Goal: Register for event/course

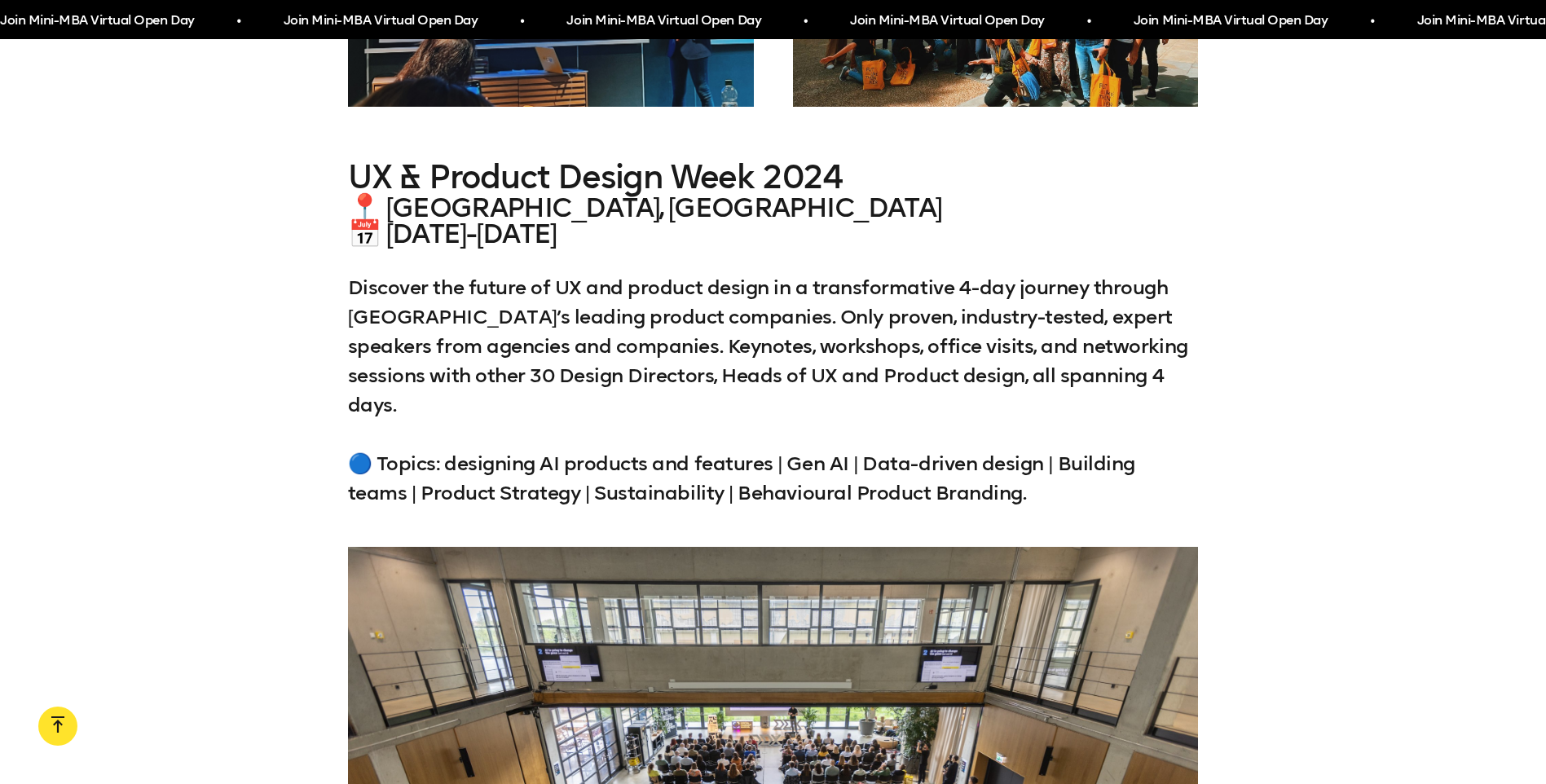
scroll to position [3042, 0]
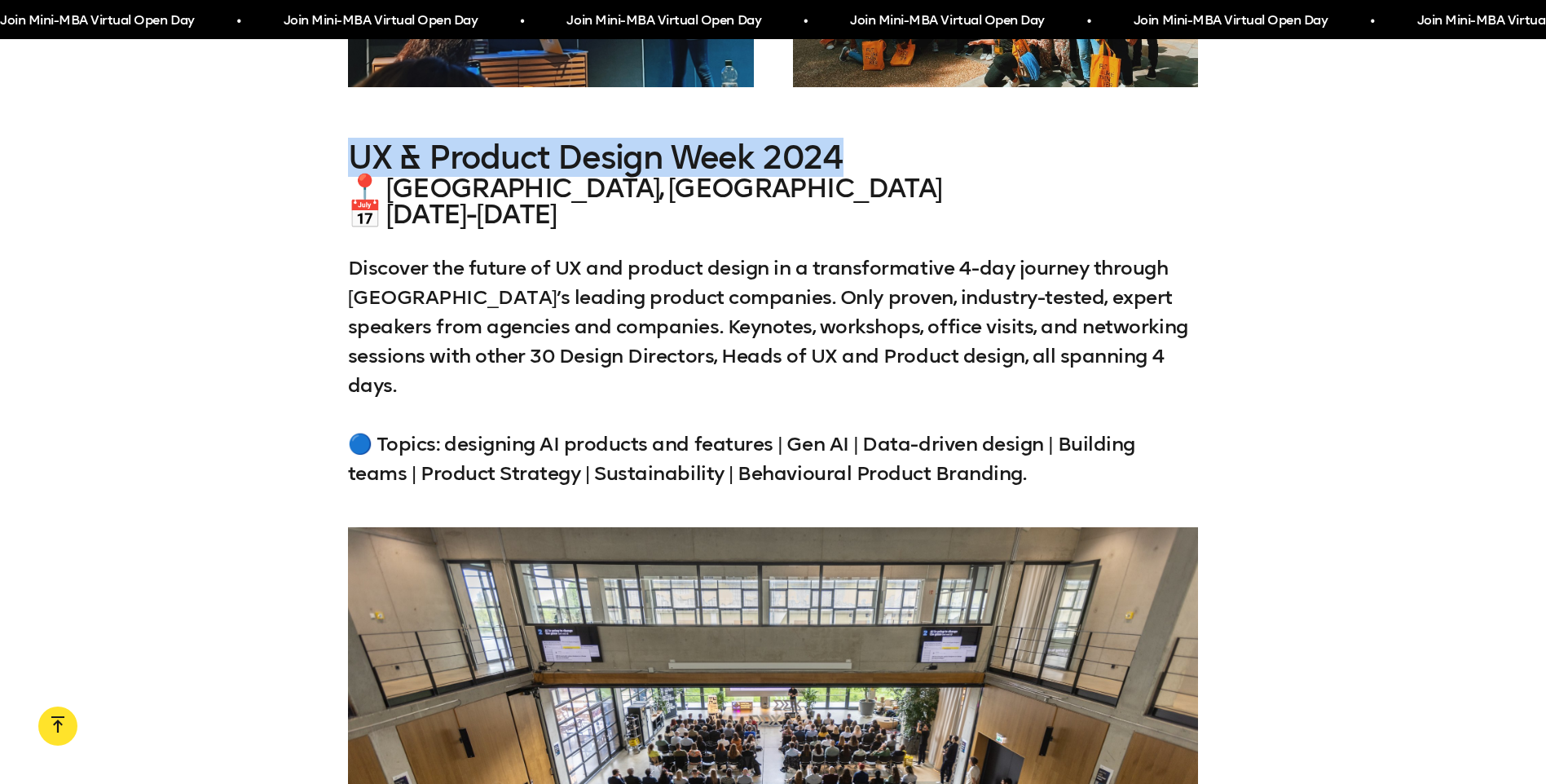
drag, startPoint x: 354, startPoint y: 149, endPoint x: 850, endPoint y: 157, distance: 496.1
click at [850, 157] on h3 "UX & Product Design Week 2024" at bounding box center [773, 157] width 850 height 36
copy h3 "UX & Product Design Week 2024"
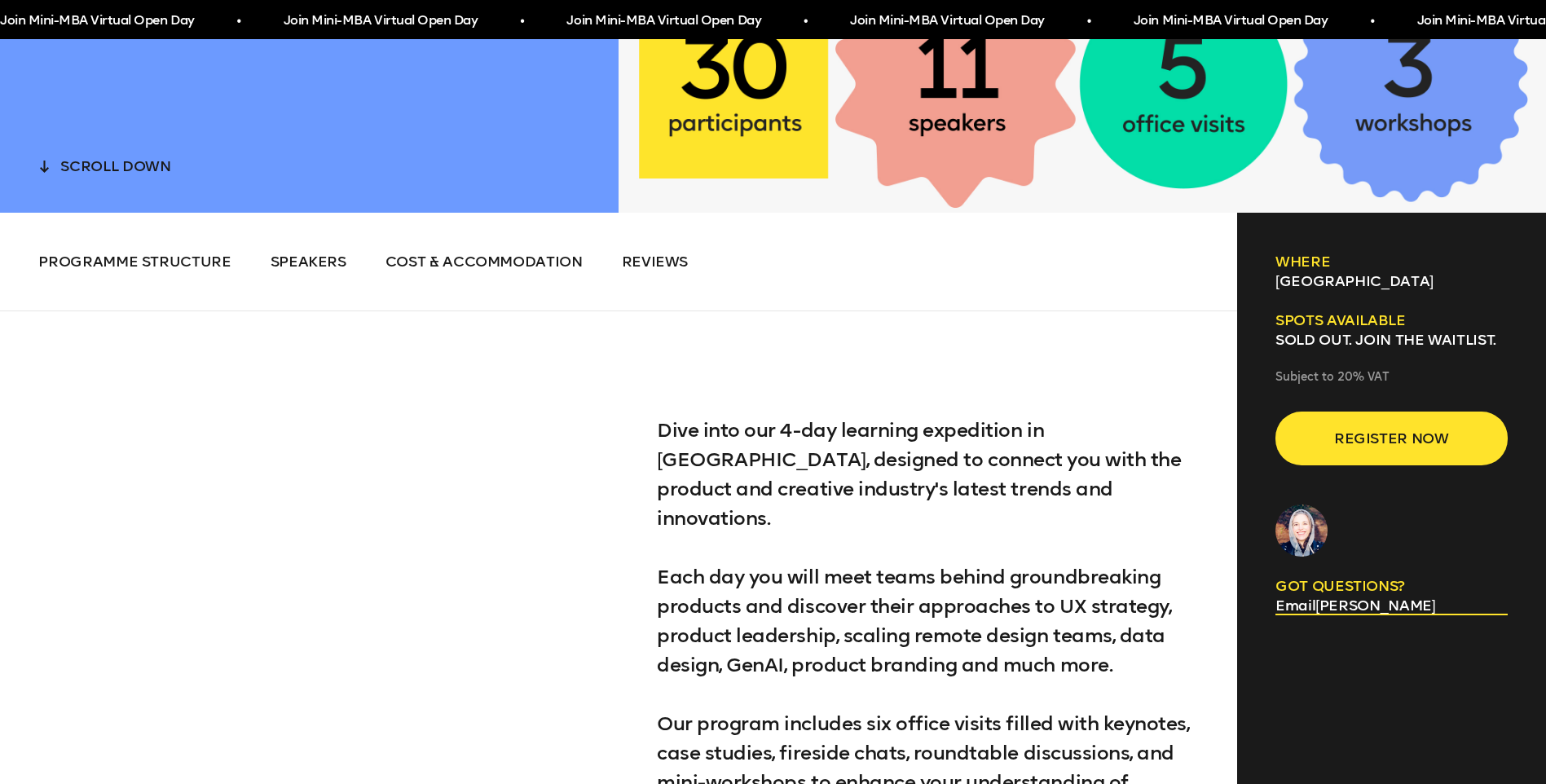
scroll to position [815, 0]
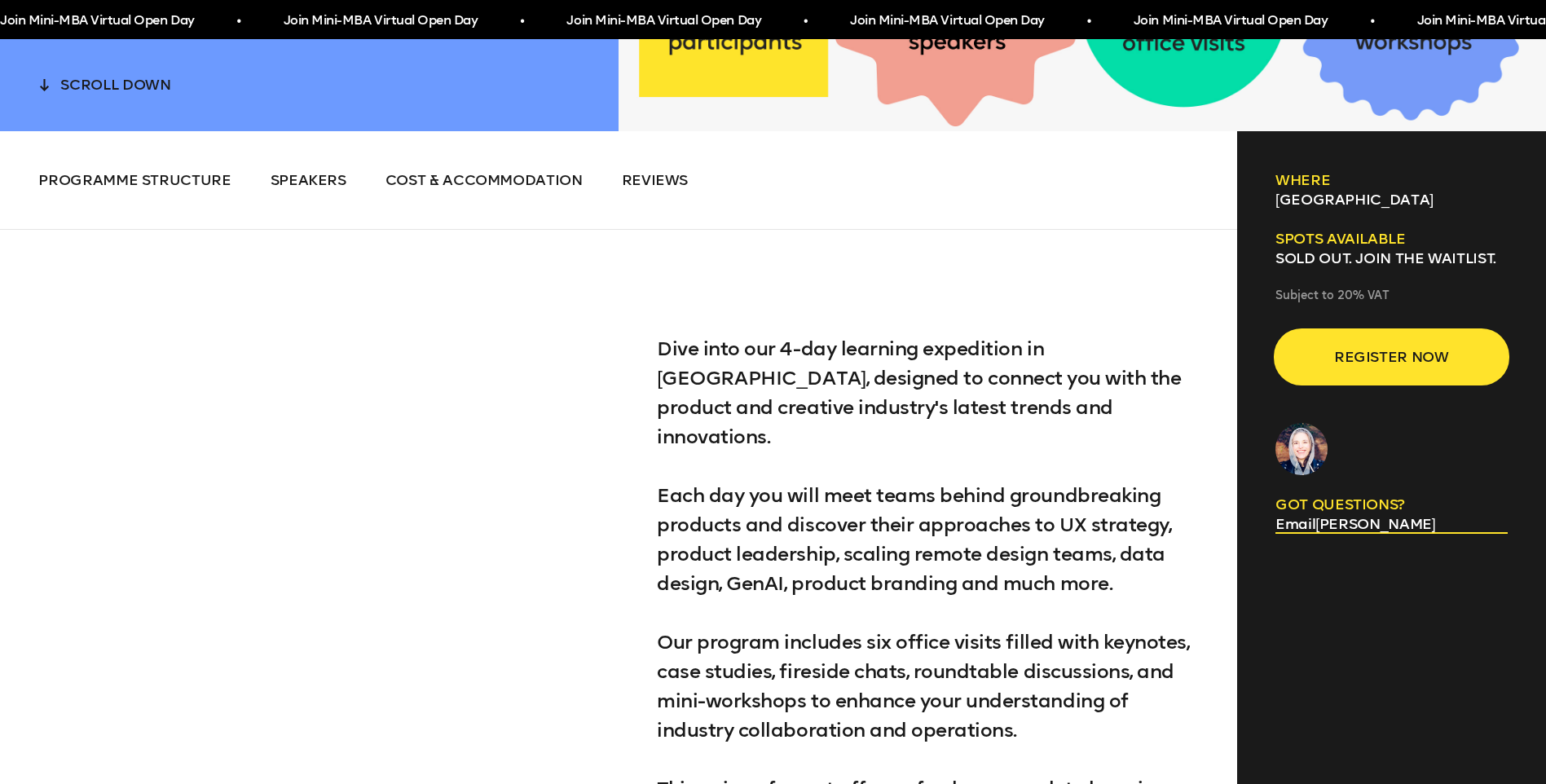
click at [1420, 359] on span "Register now" at bounding box center [1391, 357] width 180 height 31
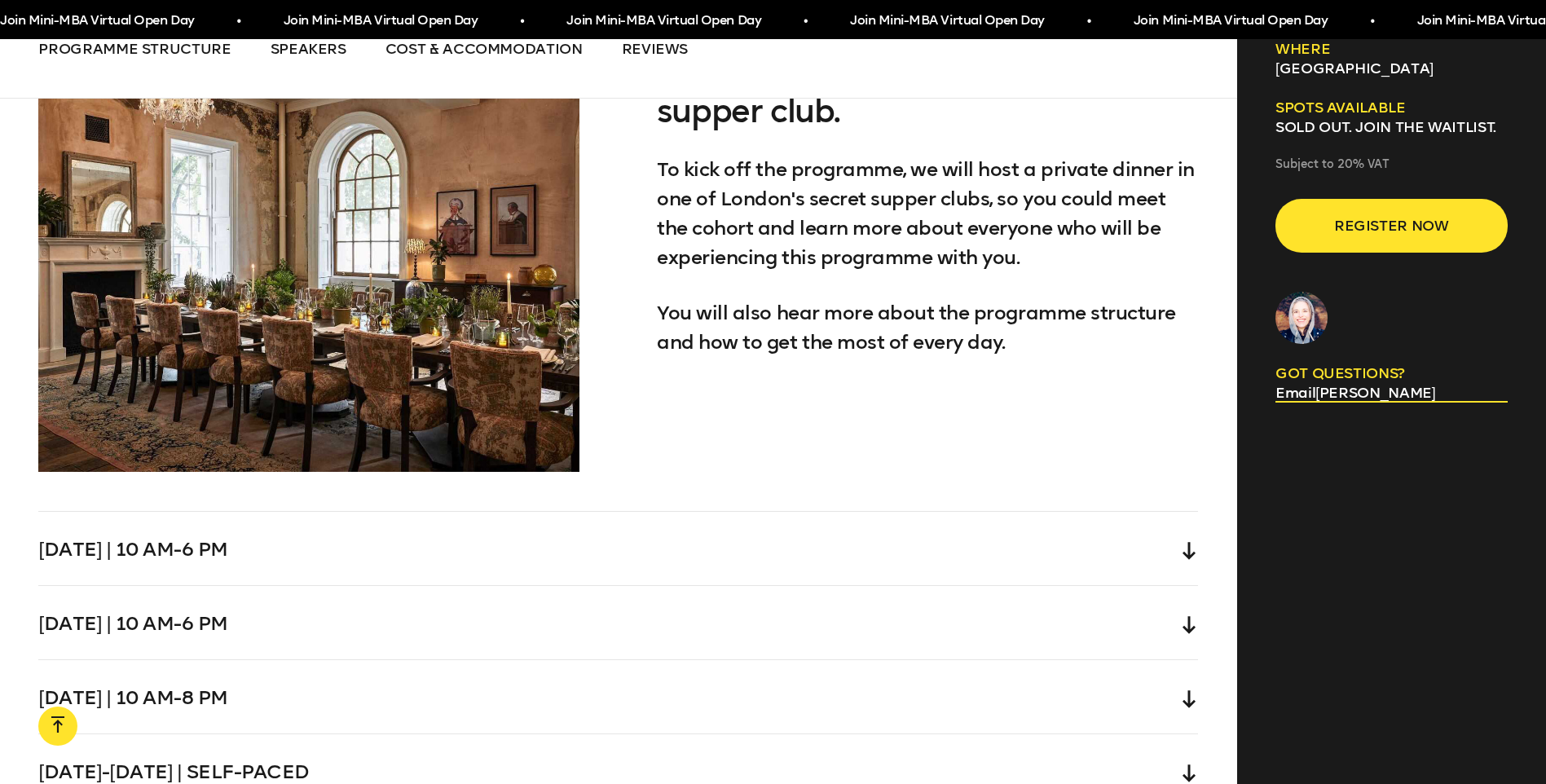
scroll to position [5134, 0]
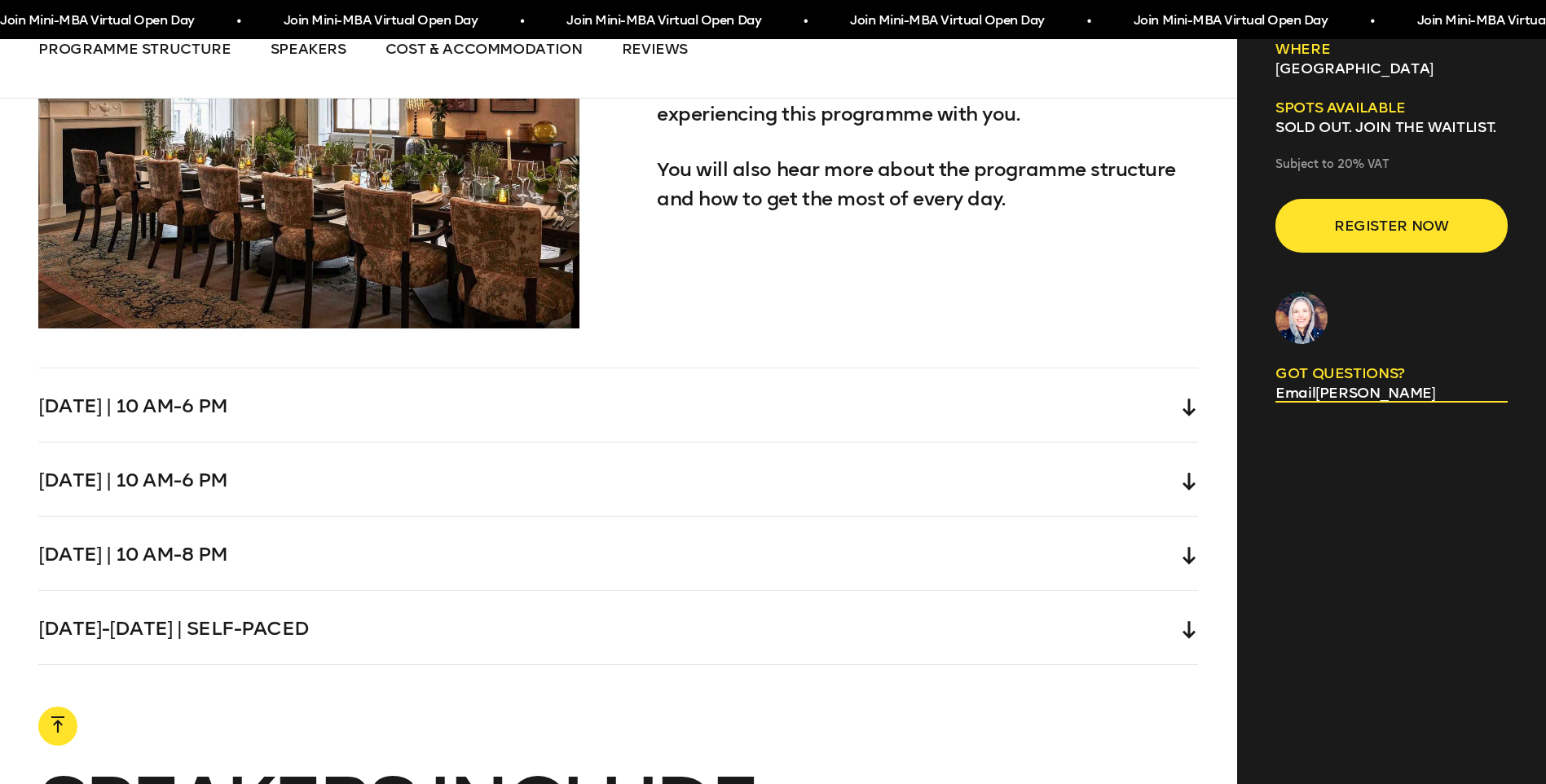
click at [1187, 399] on icon at bounding box center [1189, 408] width 13 height 18
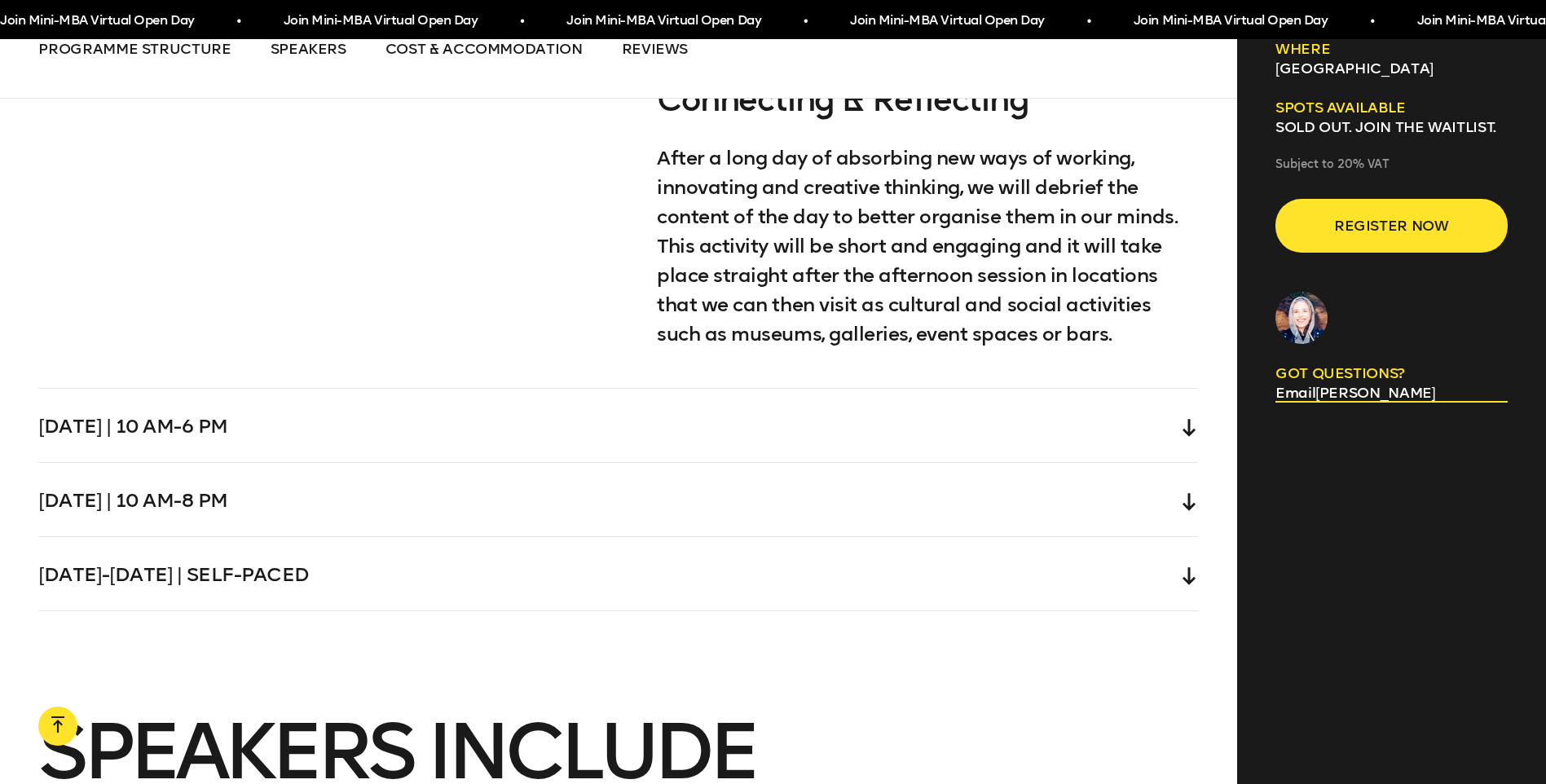
scroll to position [6356, 0]
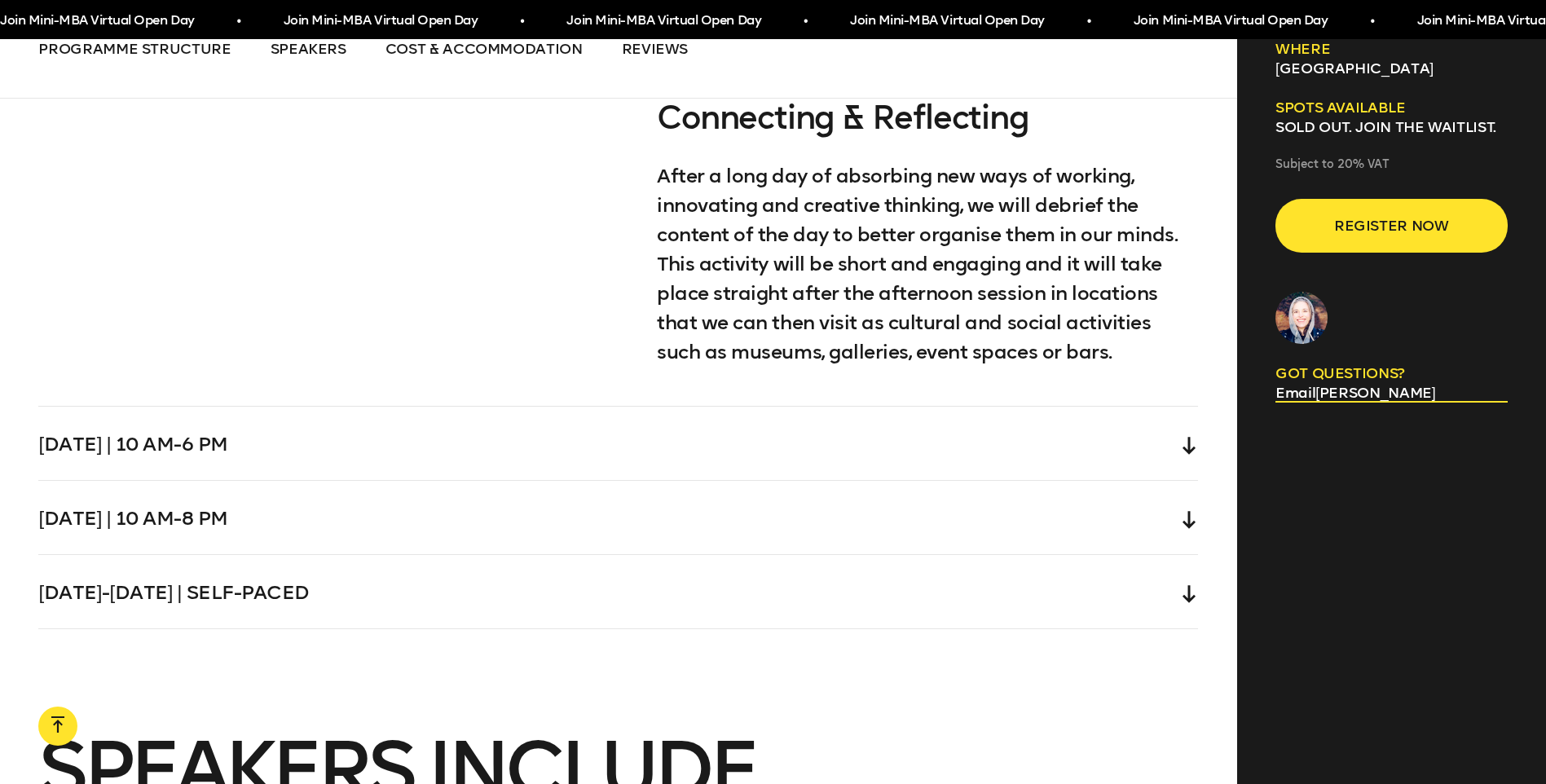
click at [319, 407] on div "[DATE] | 10 am-6 pm" at bounding box center [618, 443] width 1160 height 73
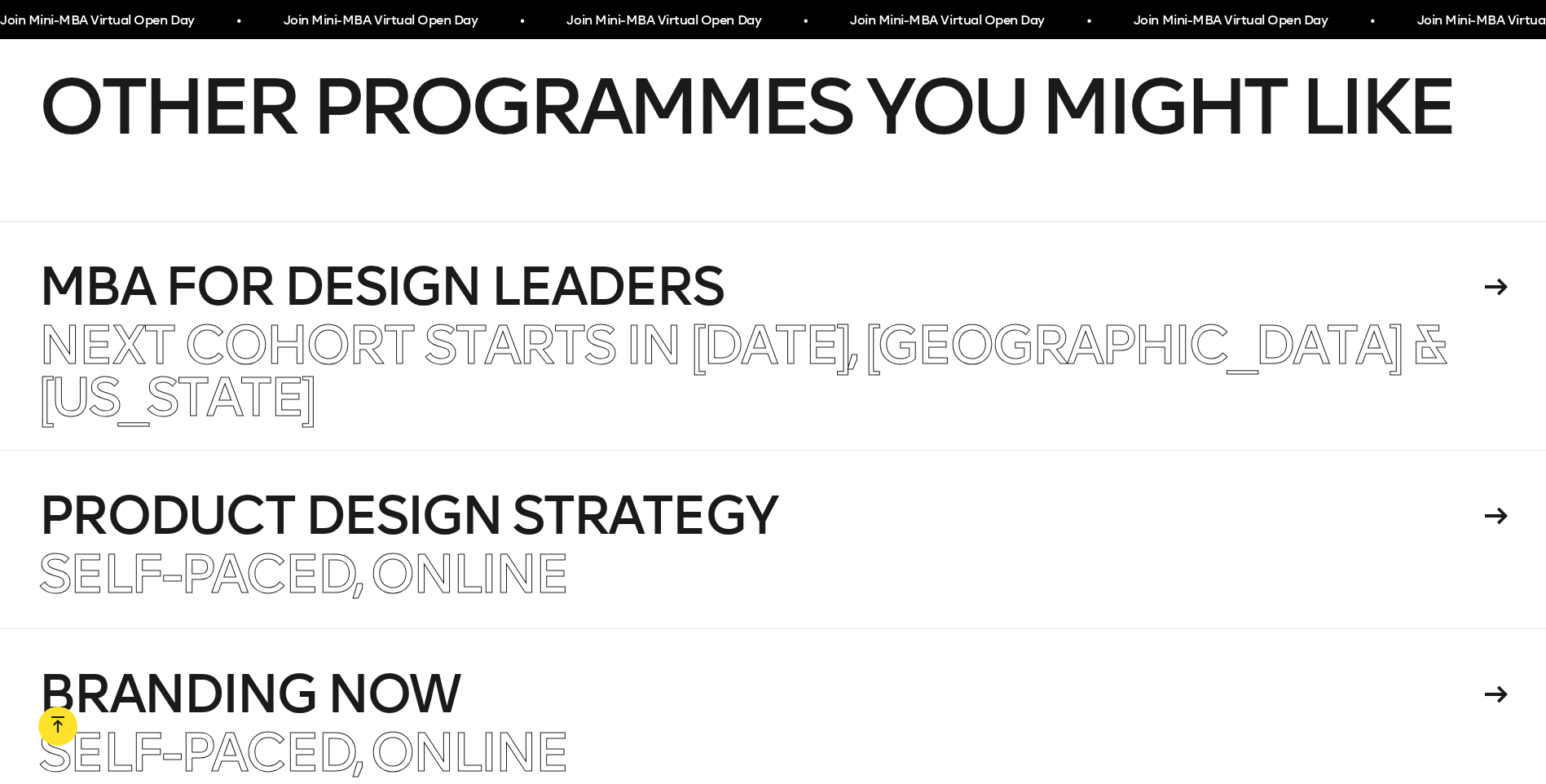
scroll to position [11564, 0]
